Goal: Task Accomplishment & Management: Manage account settings

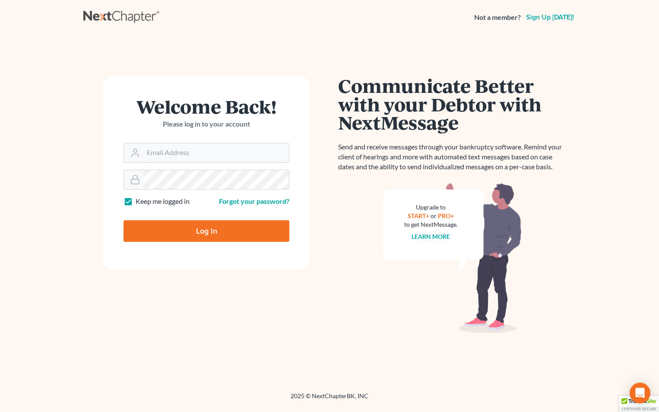
type input "tammys@4bankruptcy.com"
click at [242, 232] on input "Log In" at bounding box center [207, 231] width 166 height 22
type input "Thinking..."
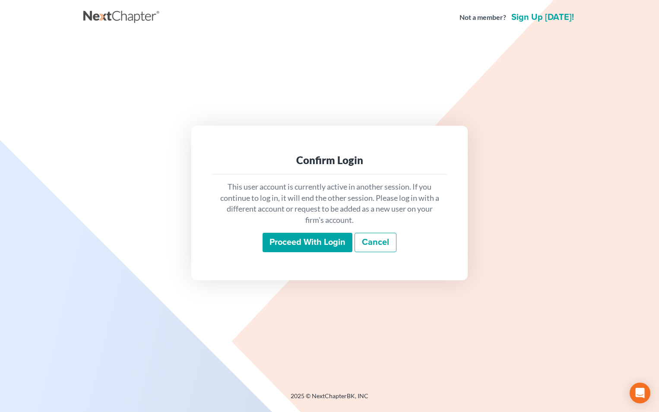
click at [310, 242] on input "Proceed with login" at bounding box center [308, 243] width 90 height 20
